Goal: Complete application form

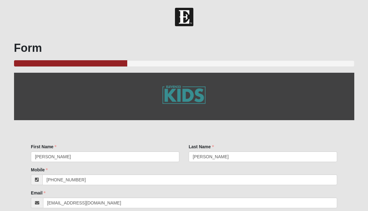
select select "3"
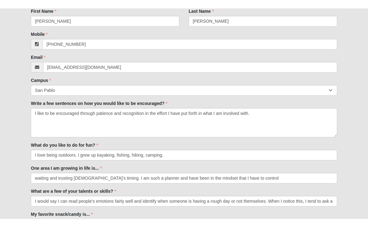
scroll to position [143, 0]
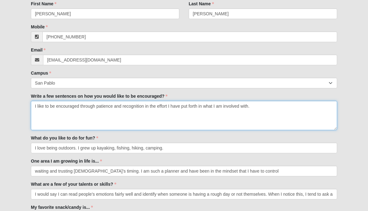
click at [298, 108] on textarea "I like to be encouraged through patience and recognition in the effort I have p…" at bounding box center [184, 115] width 306 height 29
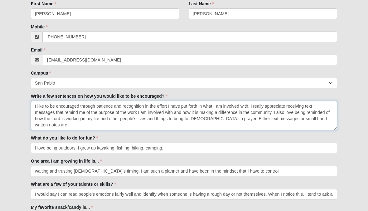
click at [224, 122] on textarea "I like to be encouraged through patience and recognition in the effort I have p…" at bounding box center [184, 115] width 306 height 29
click at [223, 119] on textarea "I like to be encouraged through patience and recognition in the effort I have p…" at bounding box center [184, 115] width 306 height 29
click at [220, 119] on textarea "I like to be encouraged through patience and recognition in the effort I have p…" at bounding box center [184, 115] width 306 height 29
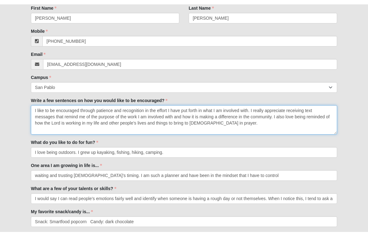
scroll to position [135, 0]
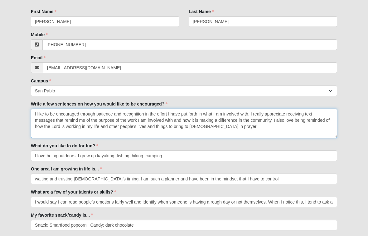
type textarea "I like to be encouraged through patience and recognition in the effort I have p…"
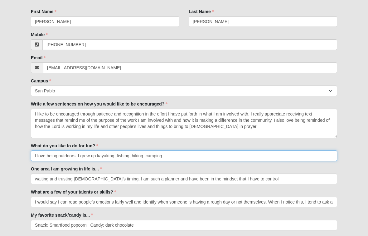
click at [176, 153] on input "I love being outdoors. I grew up kayaking, fishing, hiking, camping." at bounding box center [184, 155] width 306 height 11
click at [98, 157] on input "I love being outdoors. I grew up kayaking, fishing, hiking, camping." at bounding box center [184, 155] width 306 height 11
click at [182, 156] on input "I love being outdoors. I really enjoy kayaking, fishing, hiking, camping." at bounding box center [184, 155] width 306 height 11
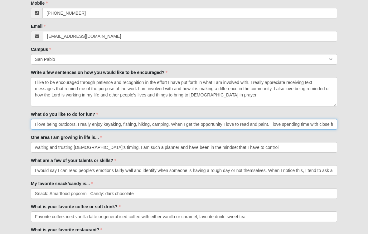
scroll to position [165, 0]
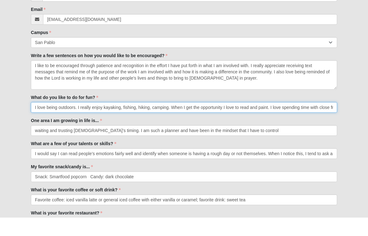
type input "I love being outdoors. I really enjoy kayaking, fishing, hiking, camping. When …"
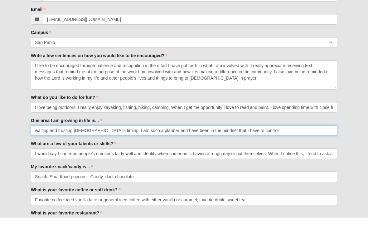
click at [289, 143] on input "waiting and trusting [DEMOGRAPHIC_DATA]’s timing. I am such a planner and have …" at bounding box center [184, 148] width 306 height 11
click at [293, 143] on input "waiting and trusting [DEMOGRAPHIC_DATA]’s timing. I am such a planner and have …" at bounding box center [184, 148] width 306 height 11
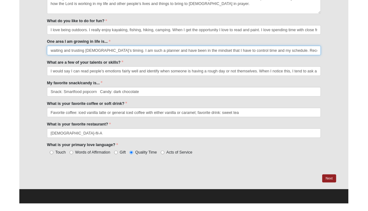
scroll to position [255, 0]
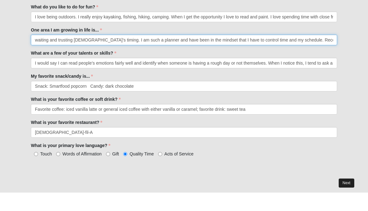
type input "waiting and trusting [DEMOGRAPHIC_DATA]’s timing. I am such a planner and have …"
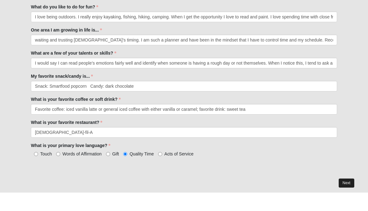
click at [349, 197] on link "Next" at bounding box center [346, 201] width 15 height 9
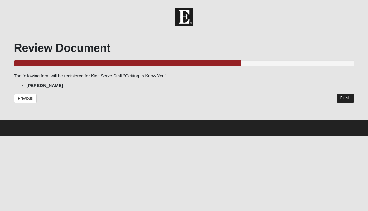
click at [345, 98] on link "Finish" at bounding box center [346, 98] width 18 height 9
